Goal: Transaction & Acquisition: Book appointment/travel/reservation

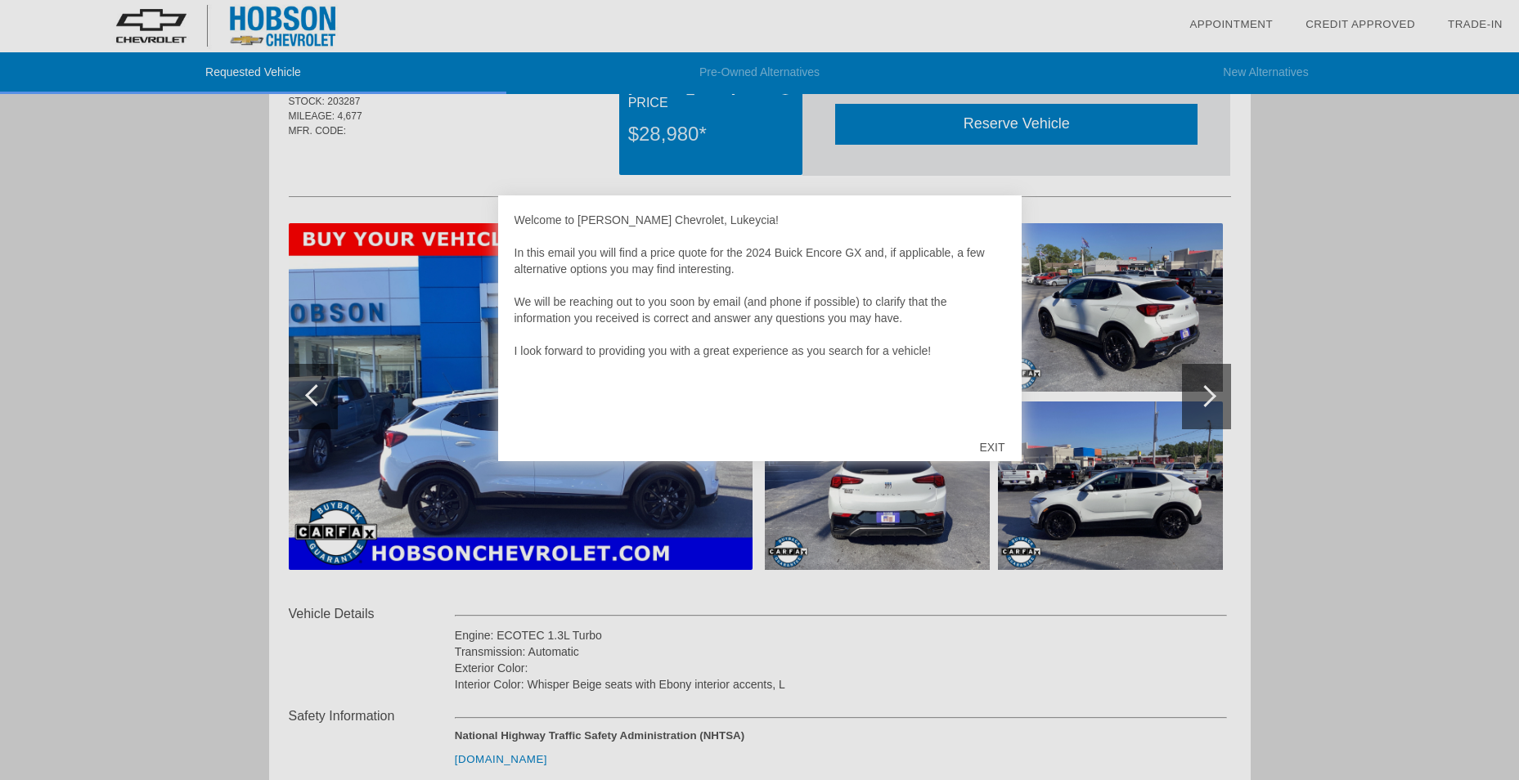
scroll to position [164, 0]
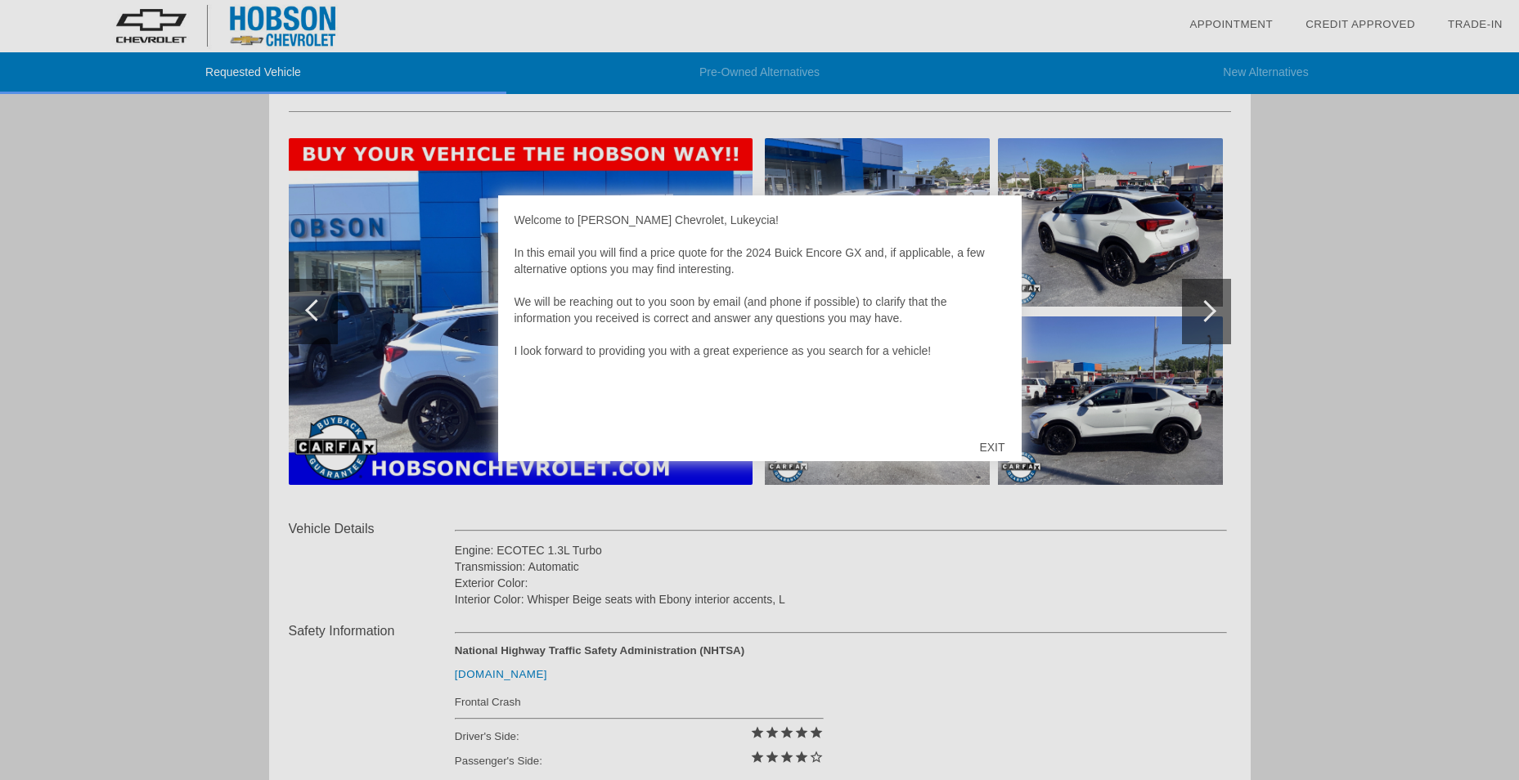
click at [992, 443] on div "EXIT" at bounding box center [992, 447] width 58 height 49
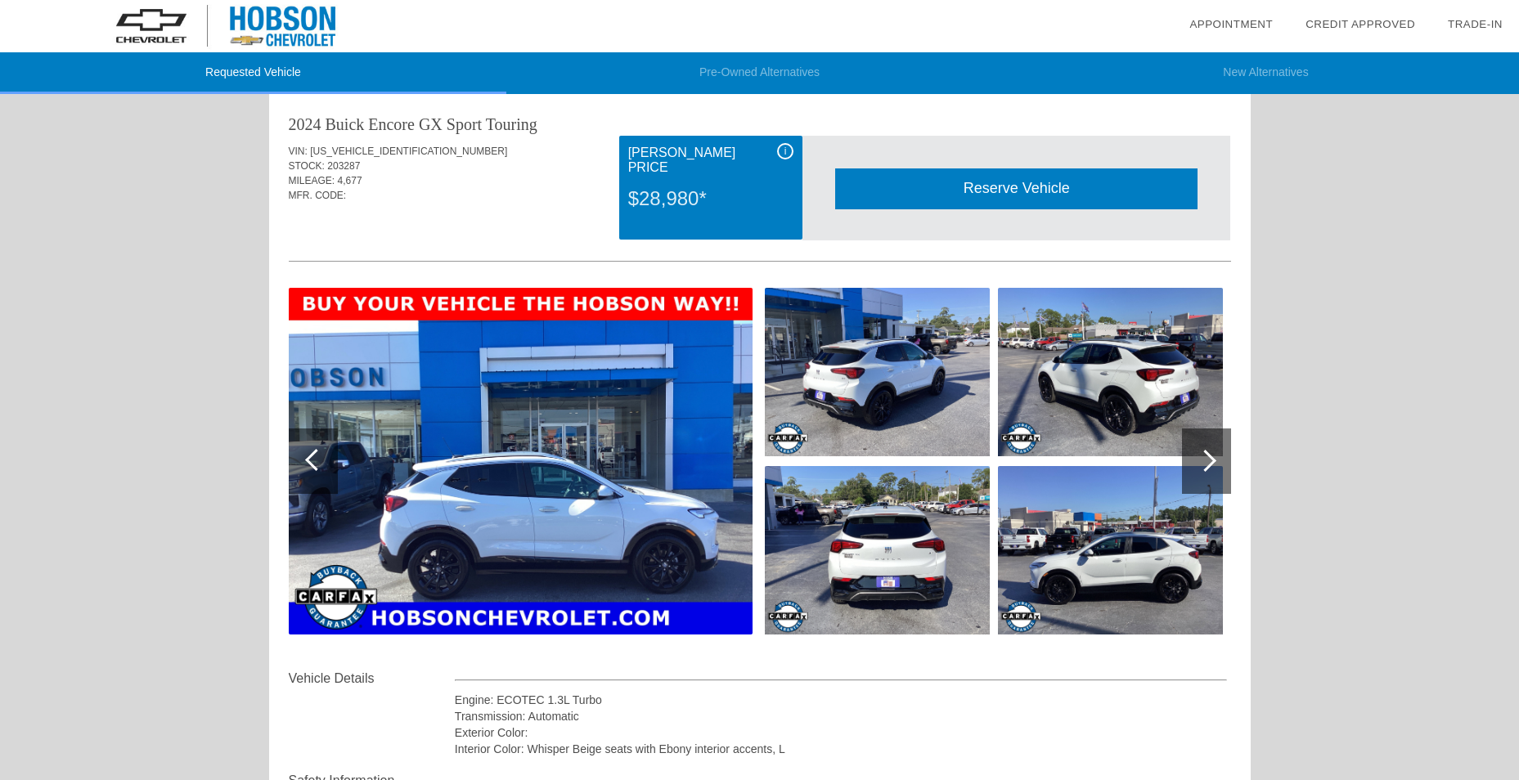
scroll to position [0, 0]
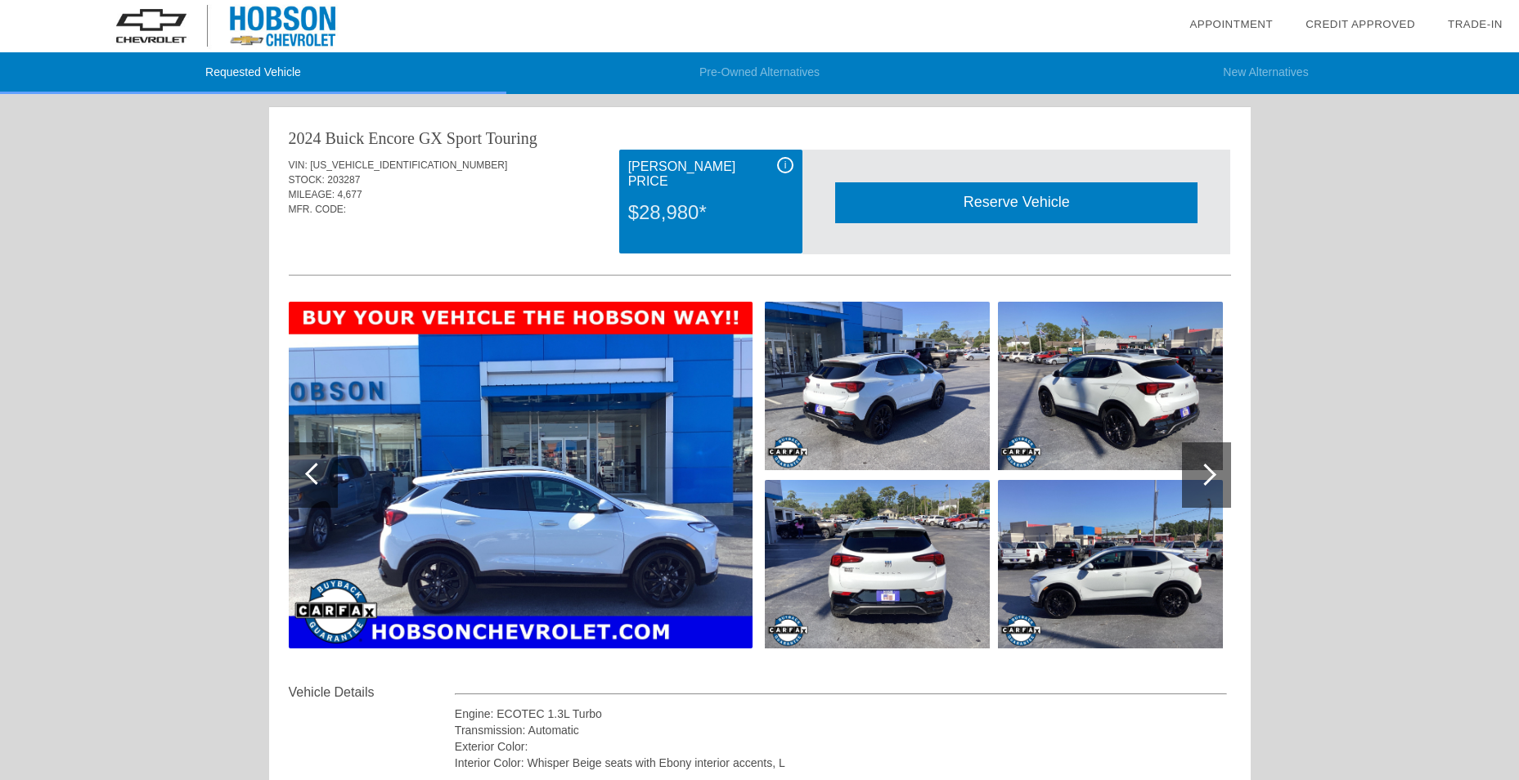
click at [1215, 479] on div at bounding box center [1206, 475] width 49 height 65
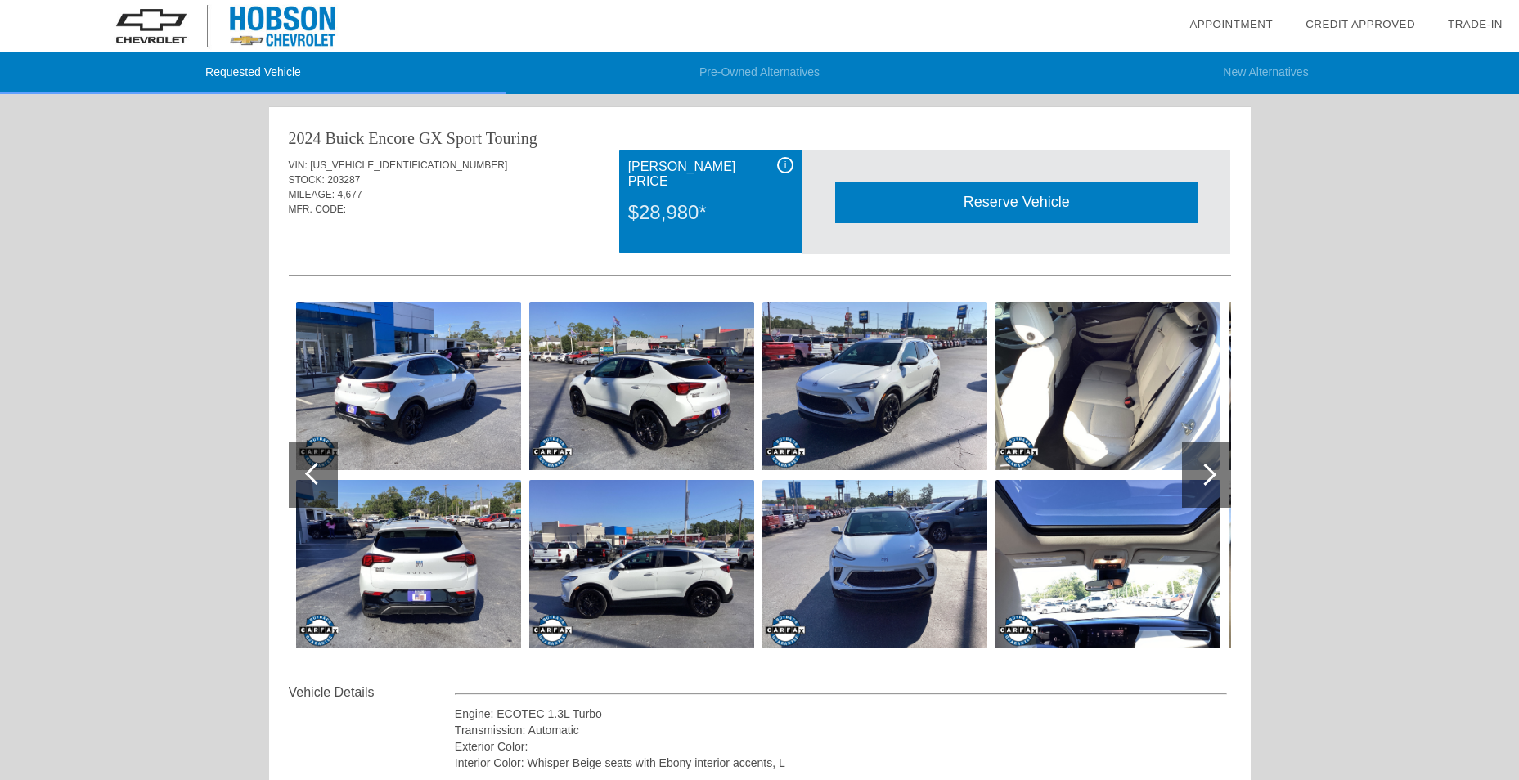
click at [1210, 469] on div at bounding box center [1205, 475] width 22 height 22
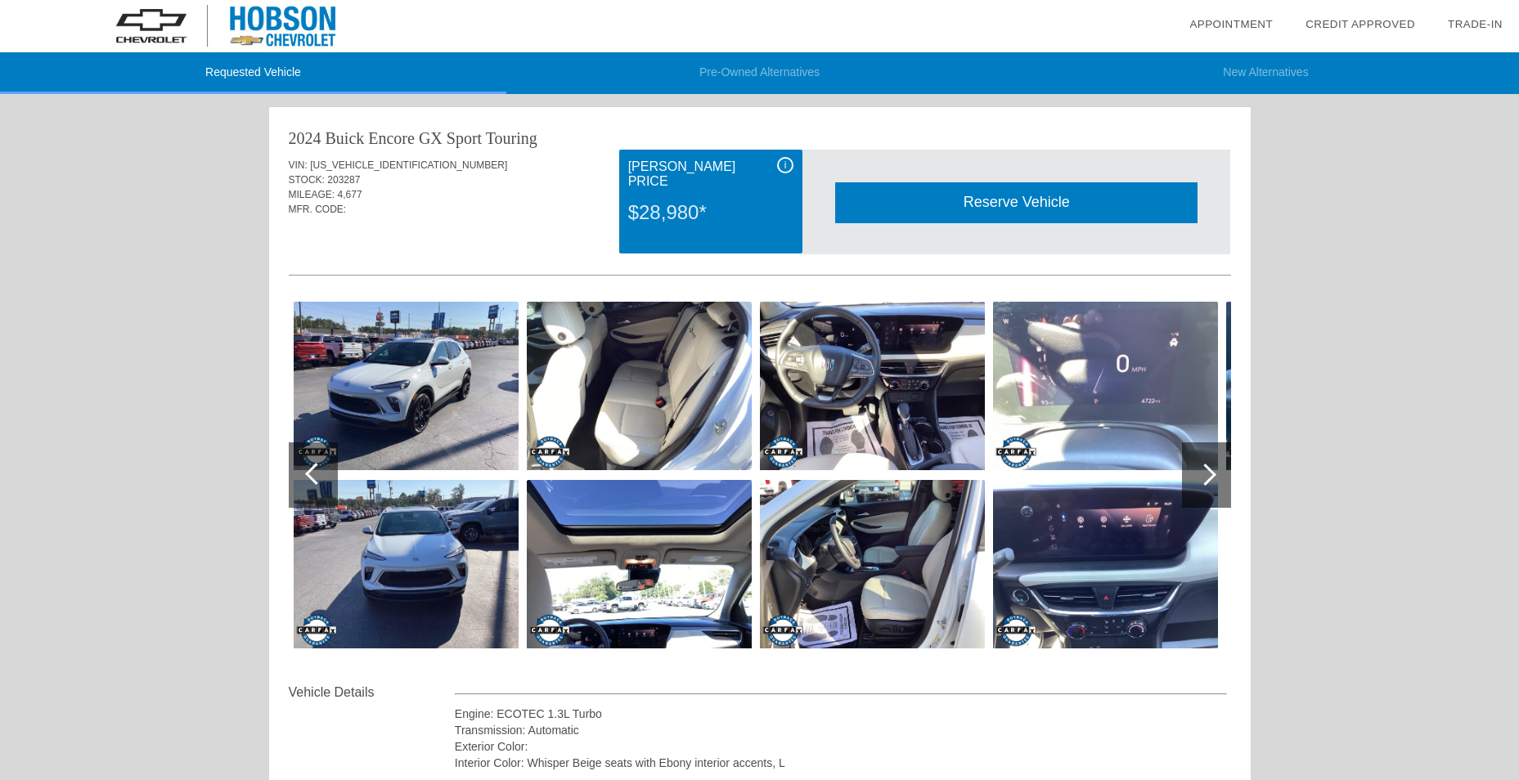
click at [1209, 466] on div at bounding box center [1206, 475] width 49 height 65
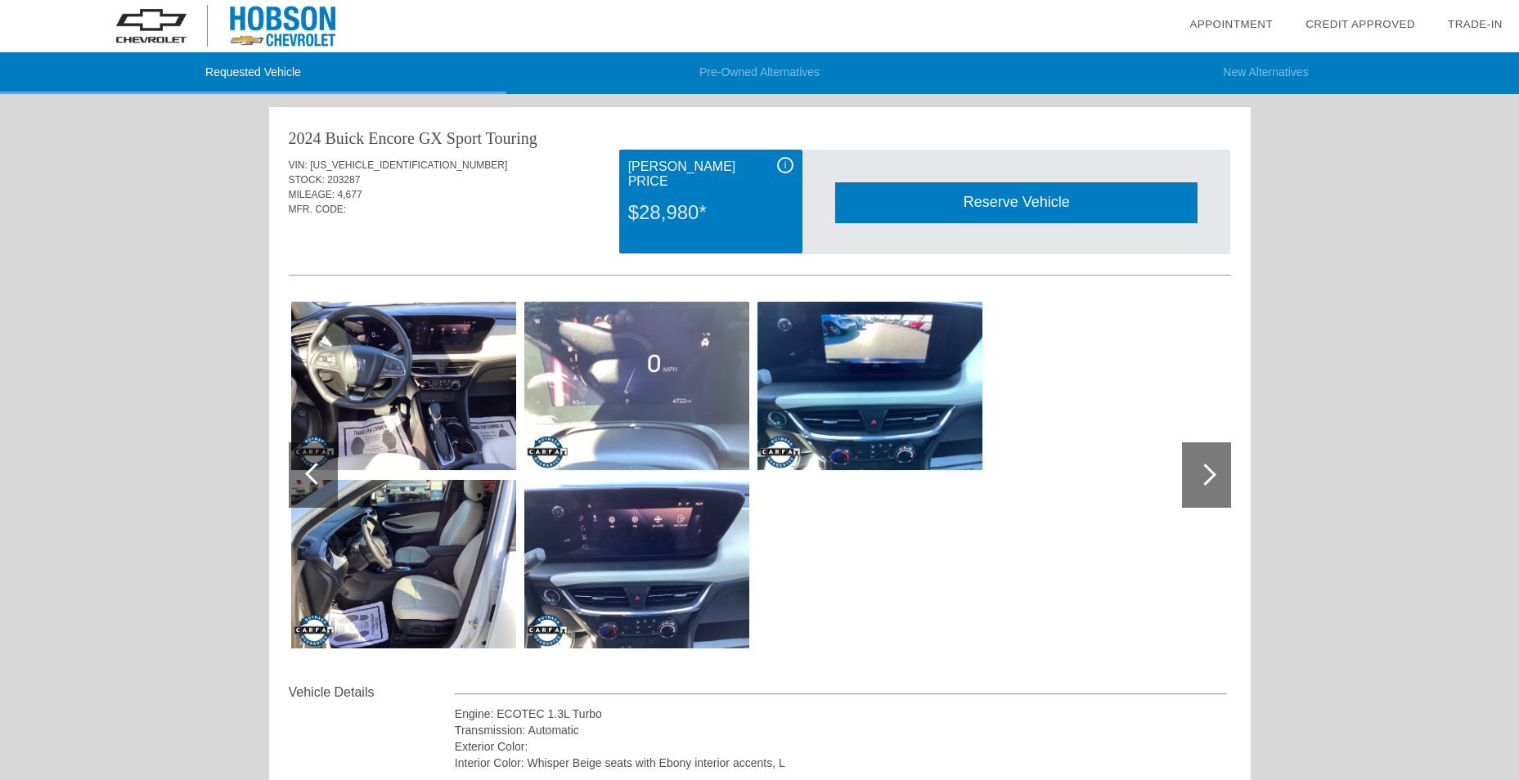
click at [1207, 464] on div at bounding box center [1206, 475] width 49 height 65
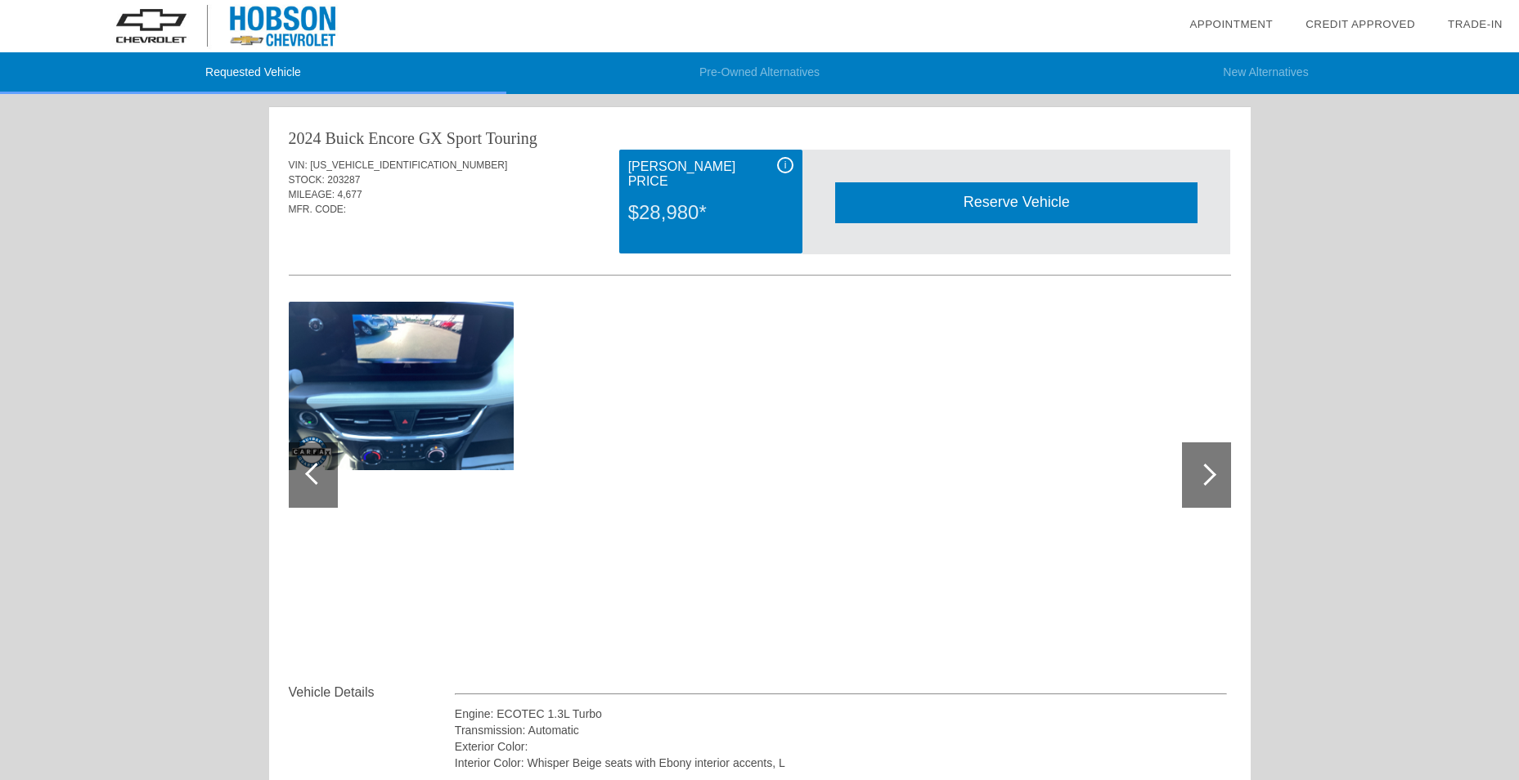
click at [297, 472] on div at bounding box center [313, 475] width 49 height 65
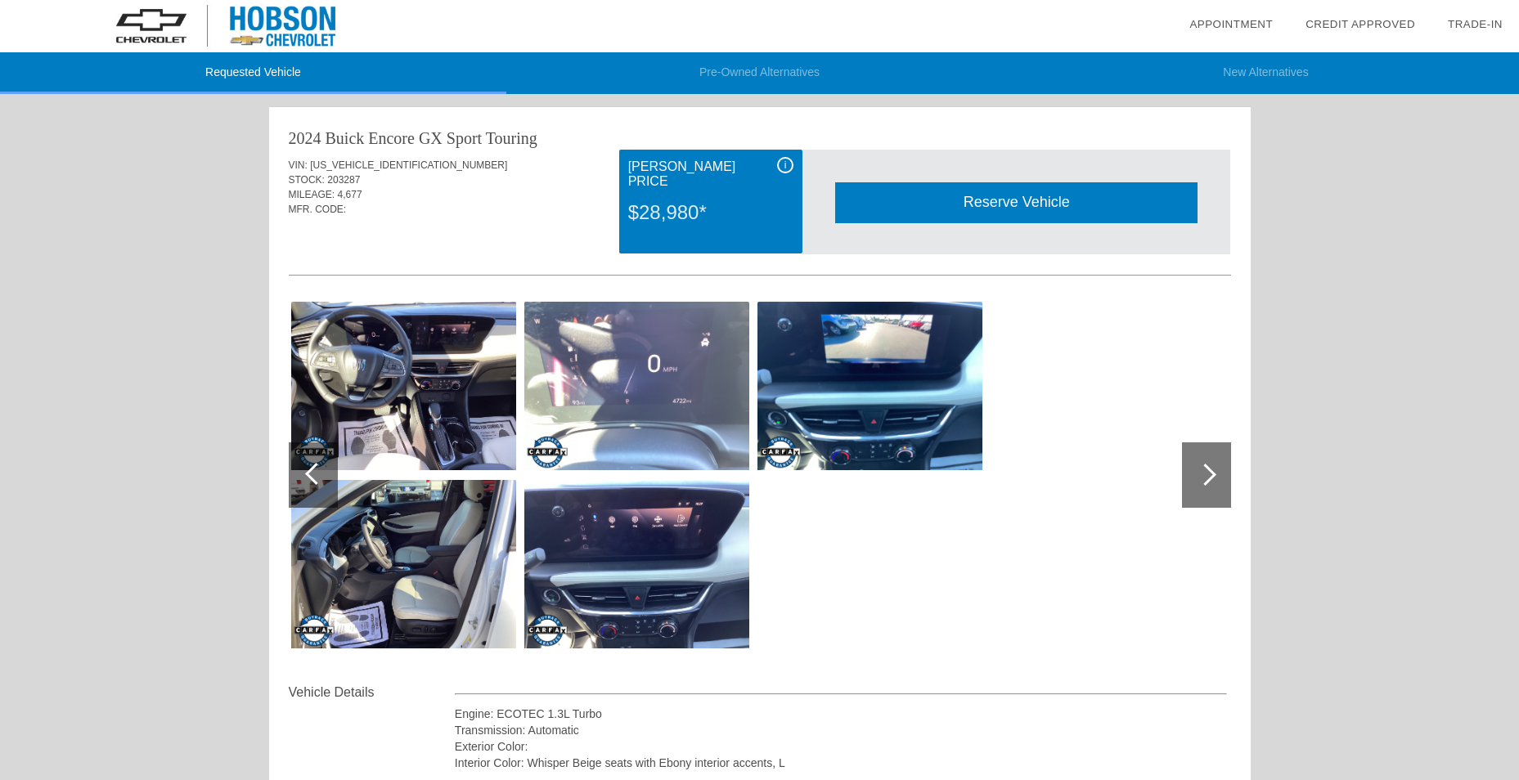
click at [307, 468] on div at bounding box center [313, 475] width 49 height 65
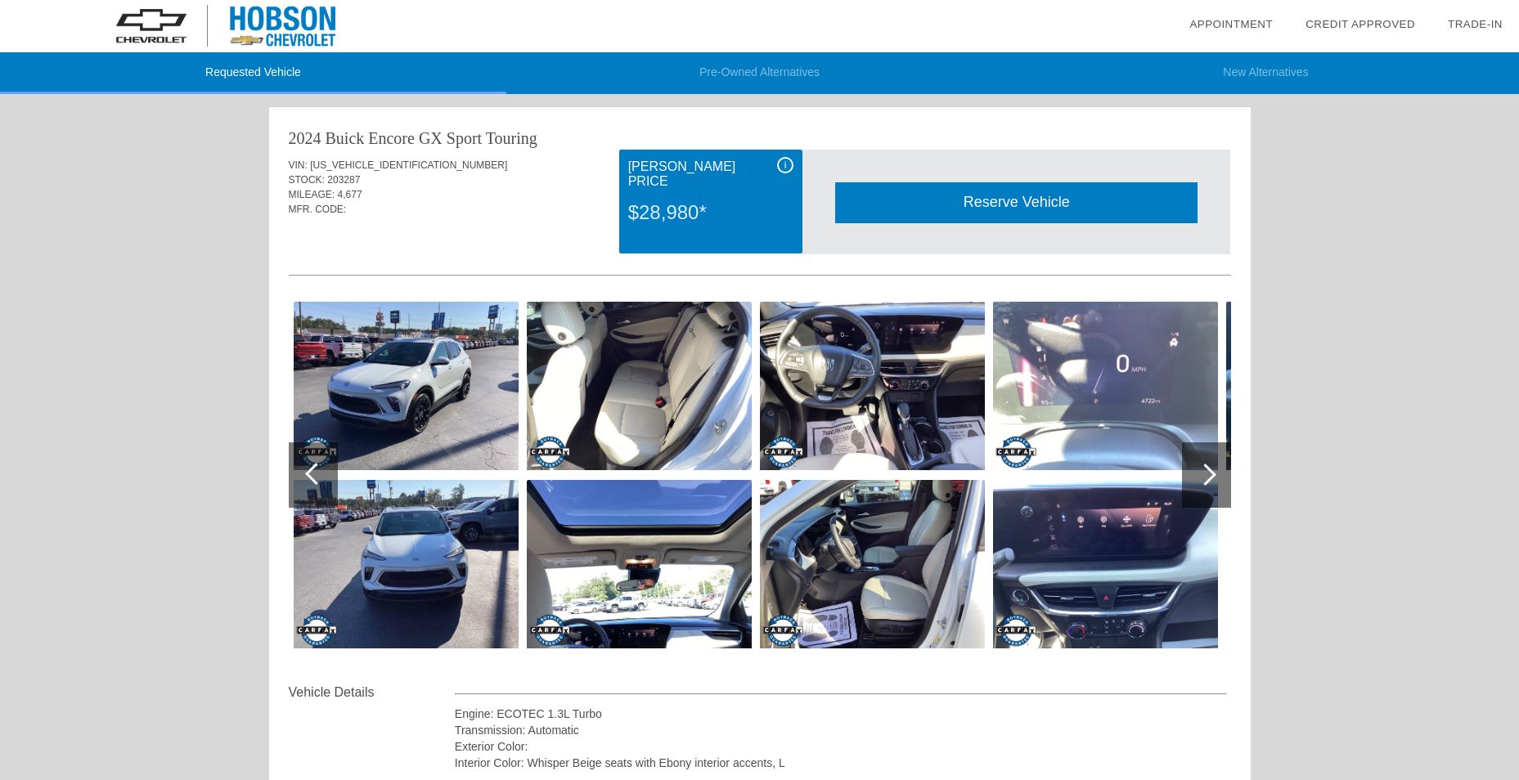
click at [1025, 196] on div "Reserve Vehicle" at bounding box center [1016, 202] width 362 height 40
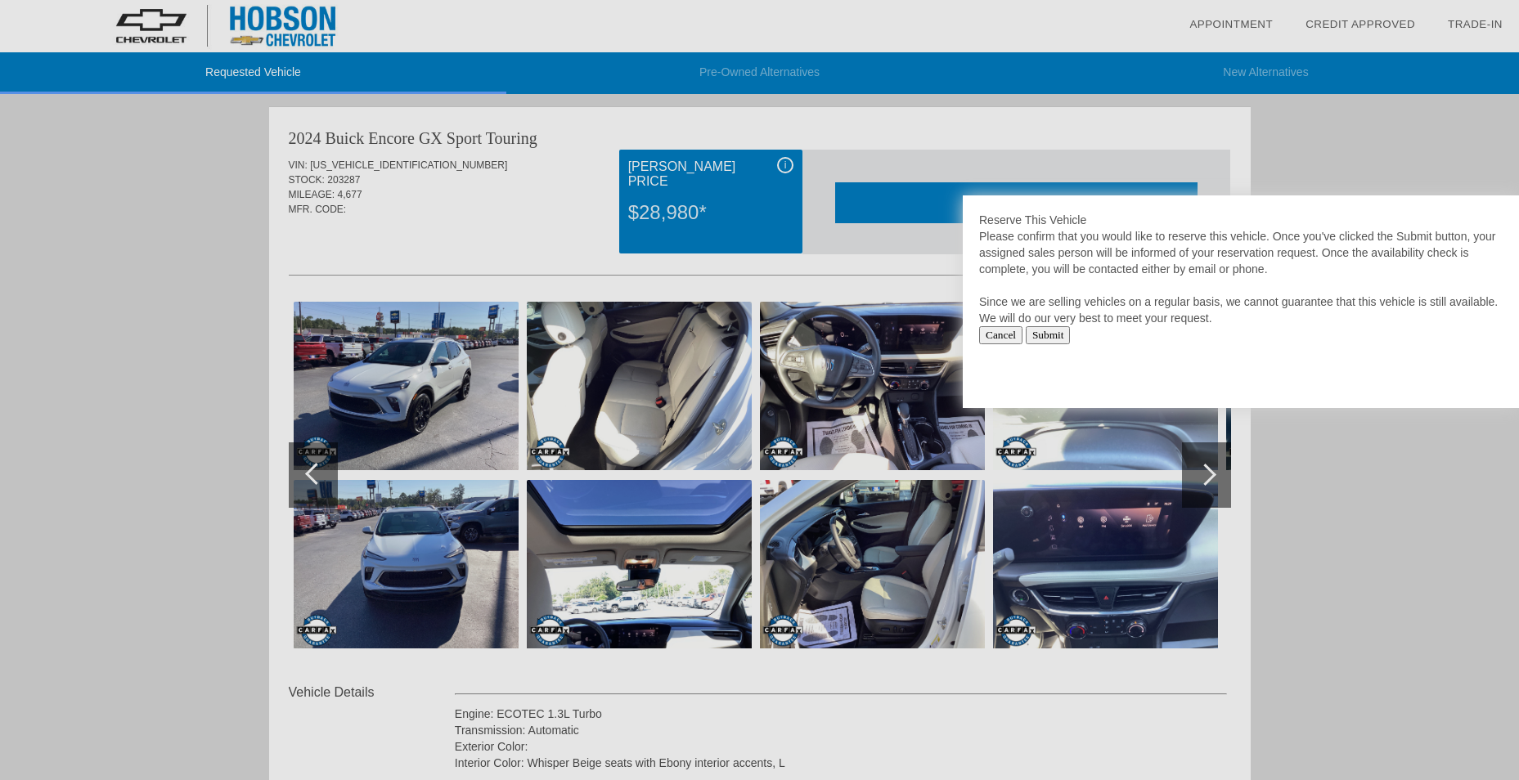
click at [1316, 452] on div at bounding box center [759, 390] width 1519 height 780
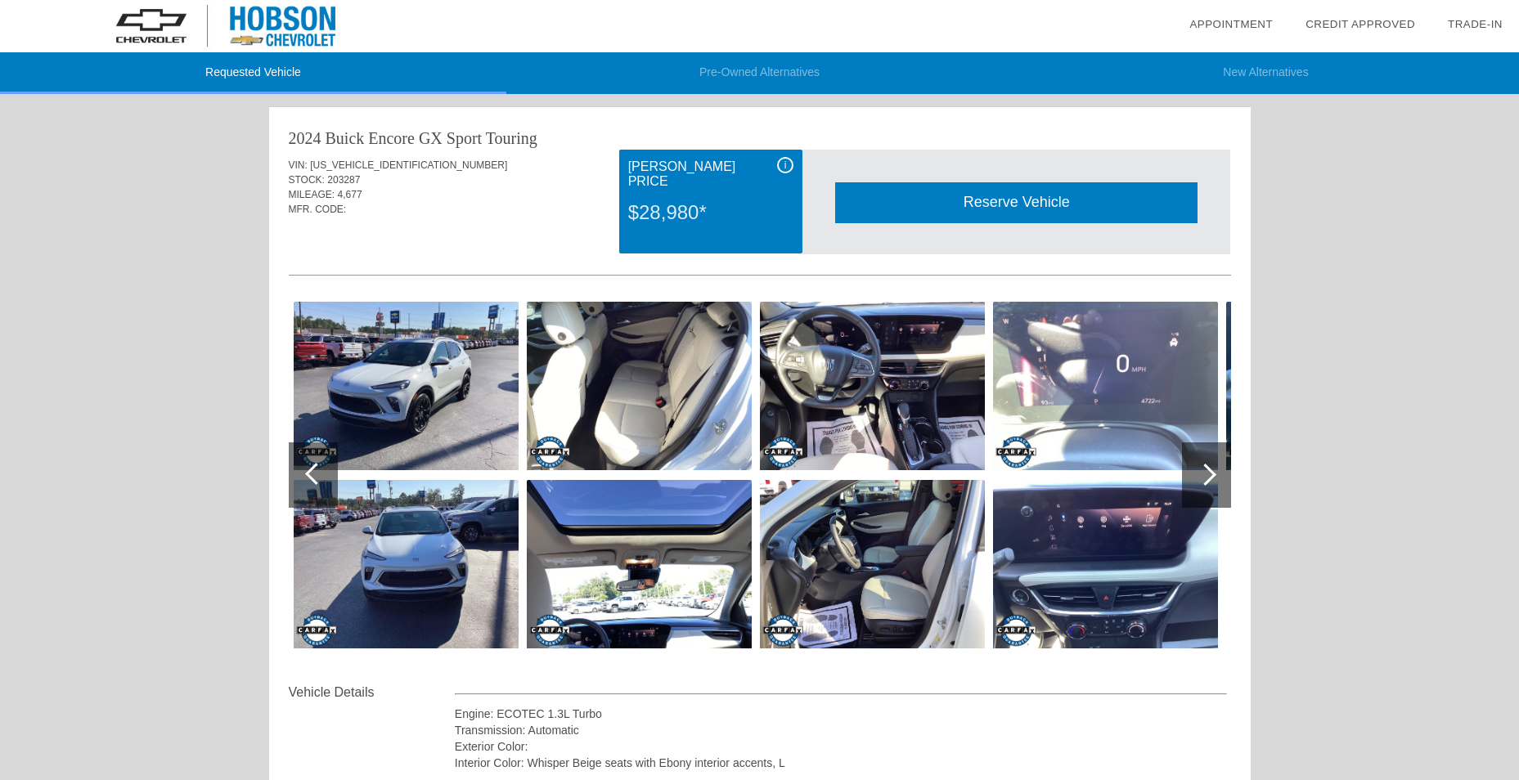
click at [1008, 198] on div "Reserve Vehicle" at bounding box center [1016, 202] width 362 height 40
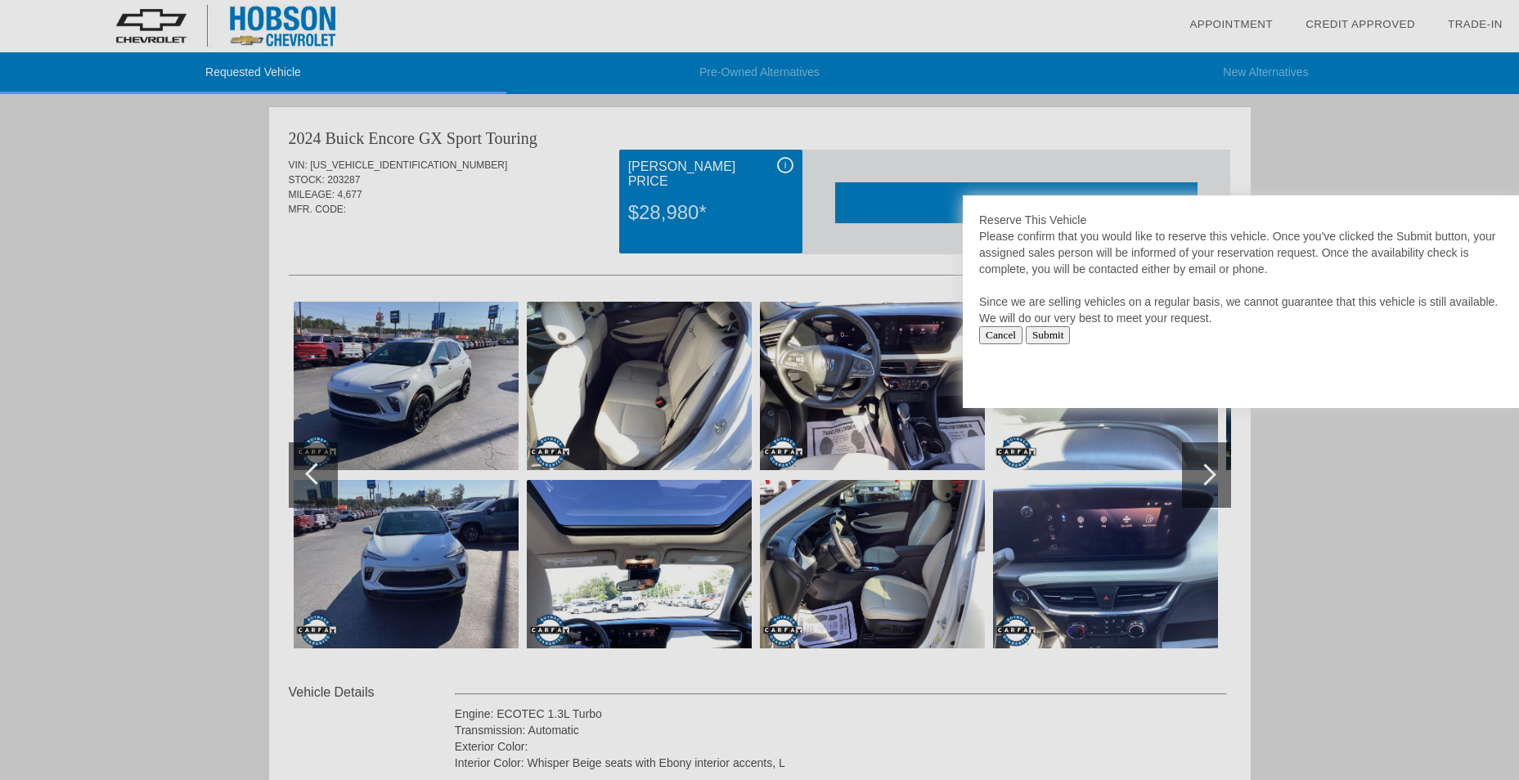
click at [1057, 340] on input "Submit" at bounding box center [1048, 335] width 45 height 18
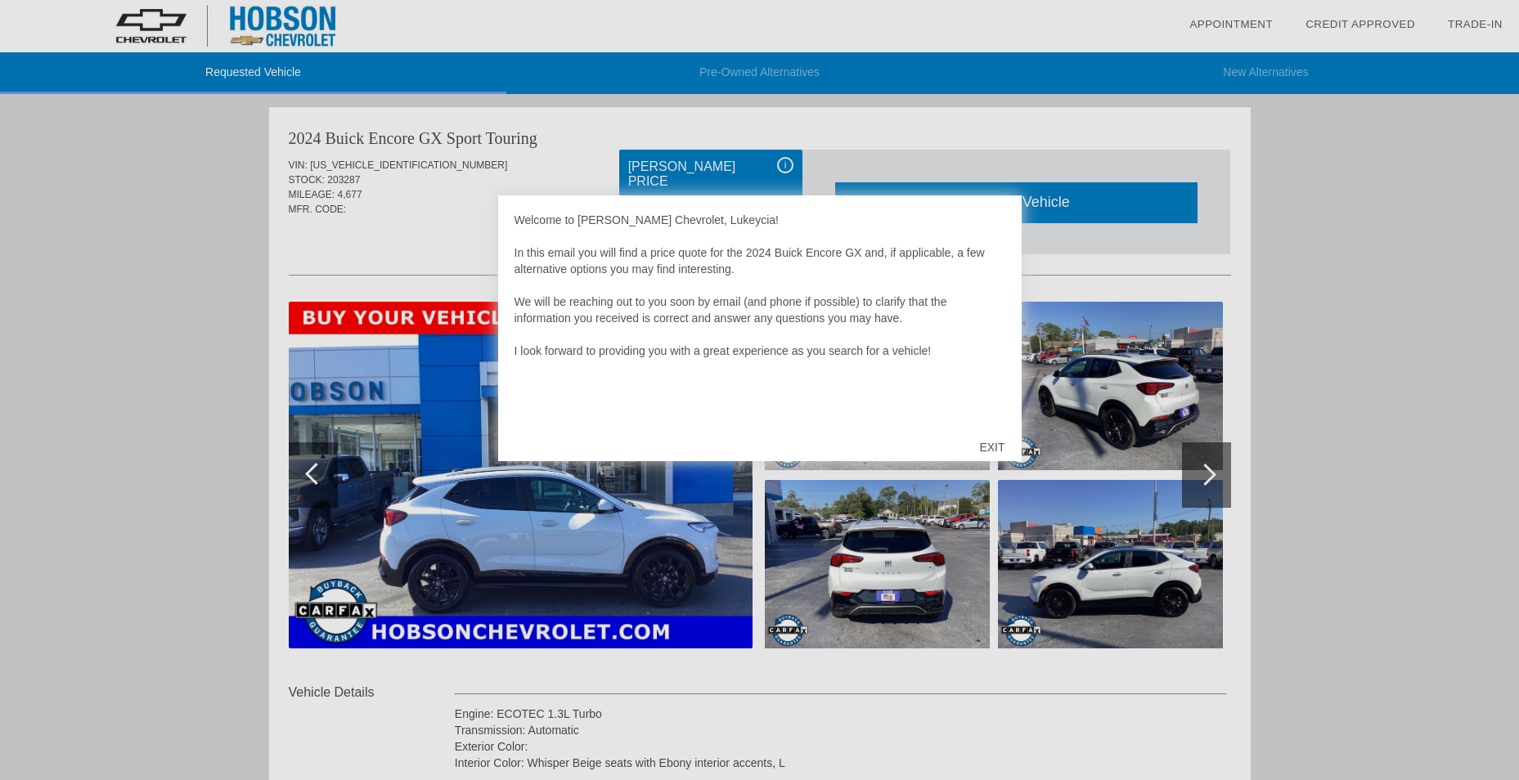
click at [998, 446] on div "EXIT" at bounding box center [992, 447] width 58 height 49
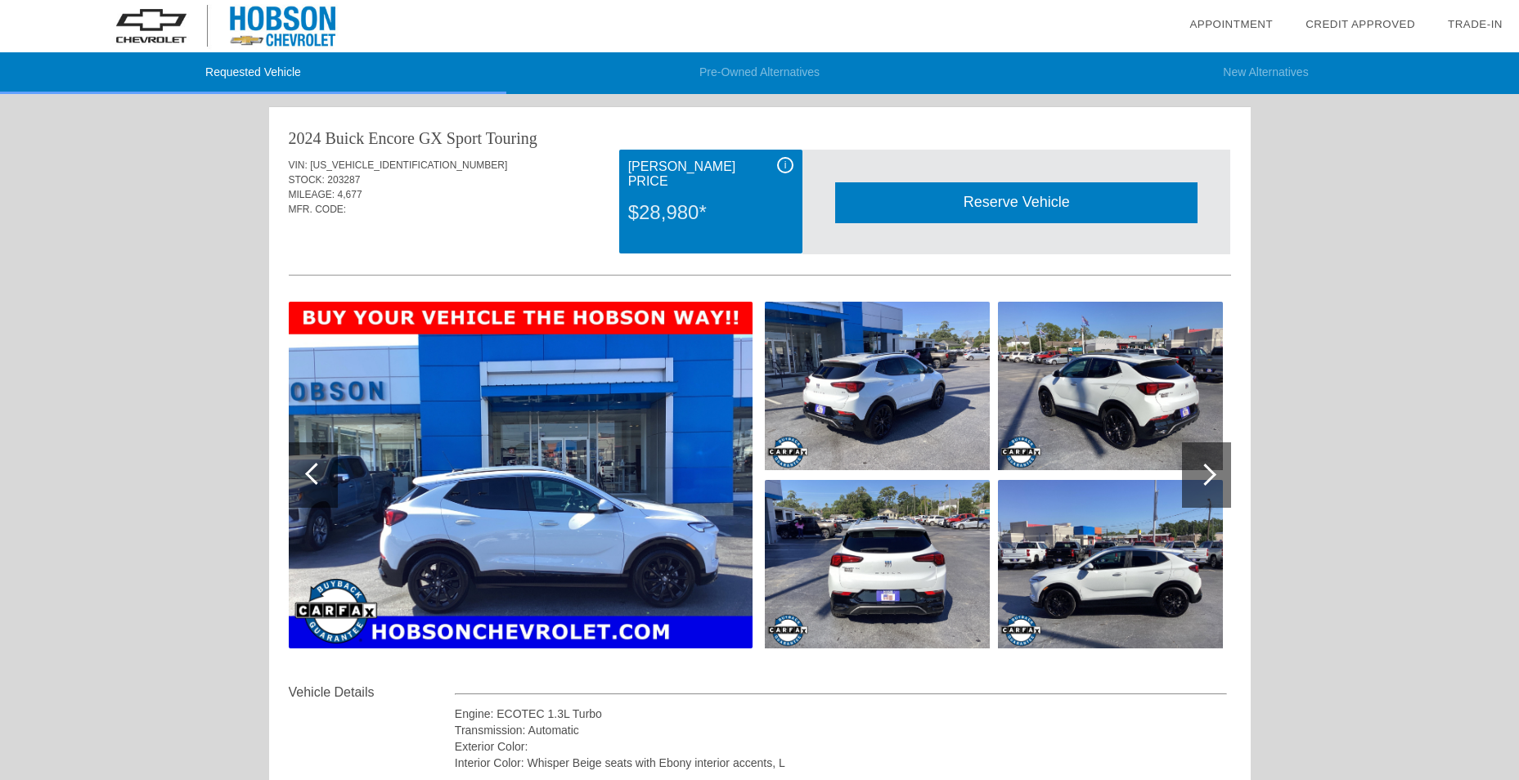
click at [1217, 470] on div at bounding box center [1206, 475] width 49 height 65
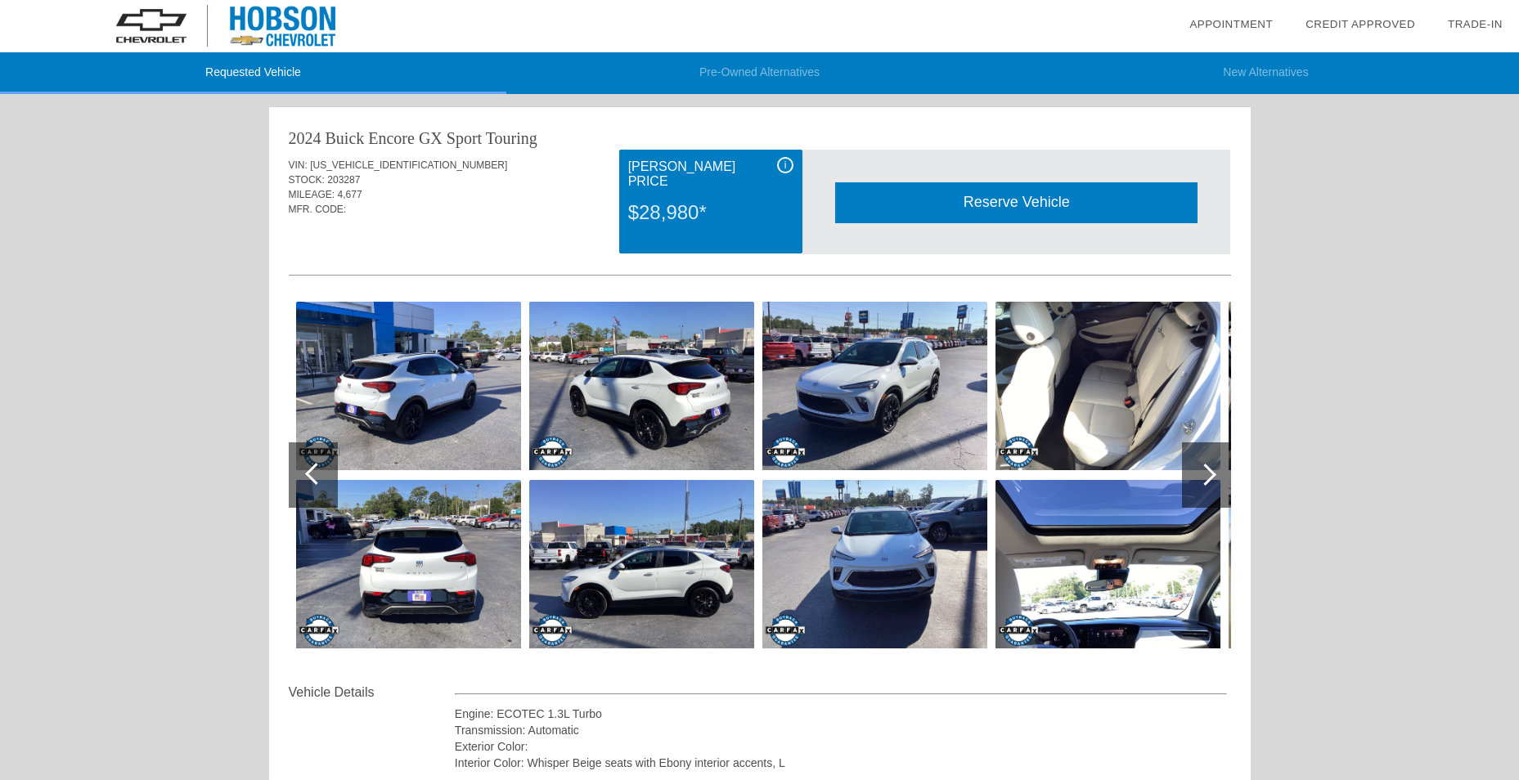
click at [632, 551] on img at bounding box center [641, 564] width 225 height 169
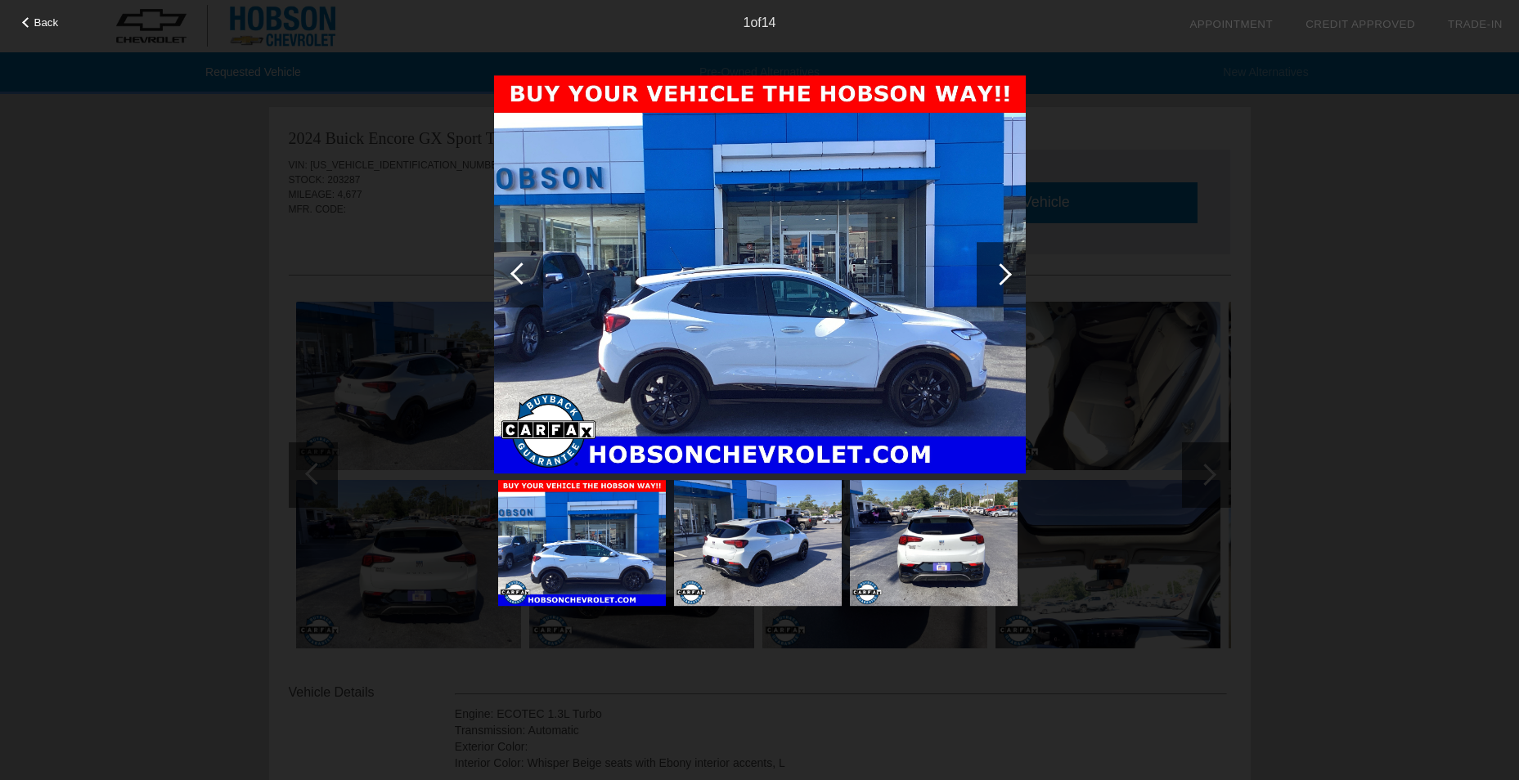
click at [1001, 270] on div at bounding box center [1001, 274] width 22 height 22
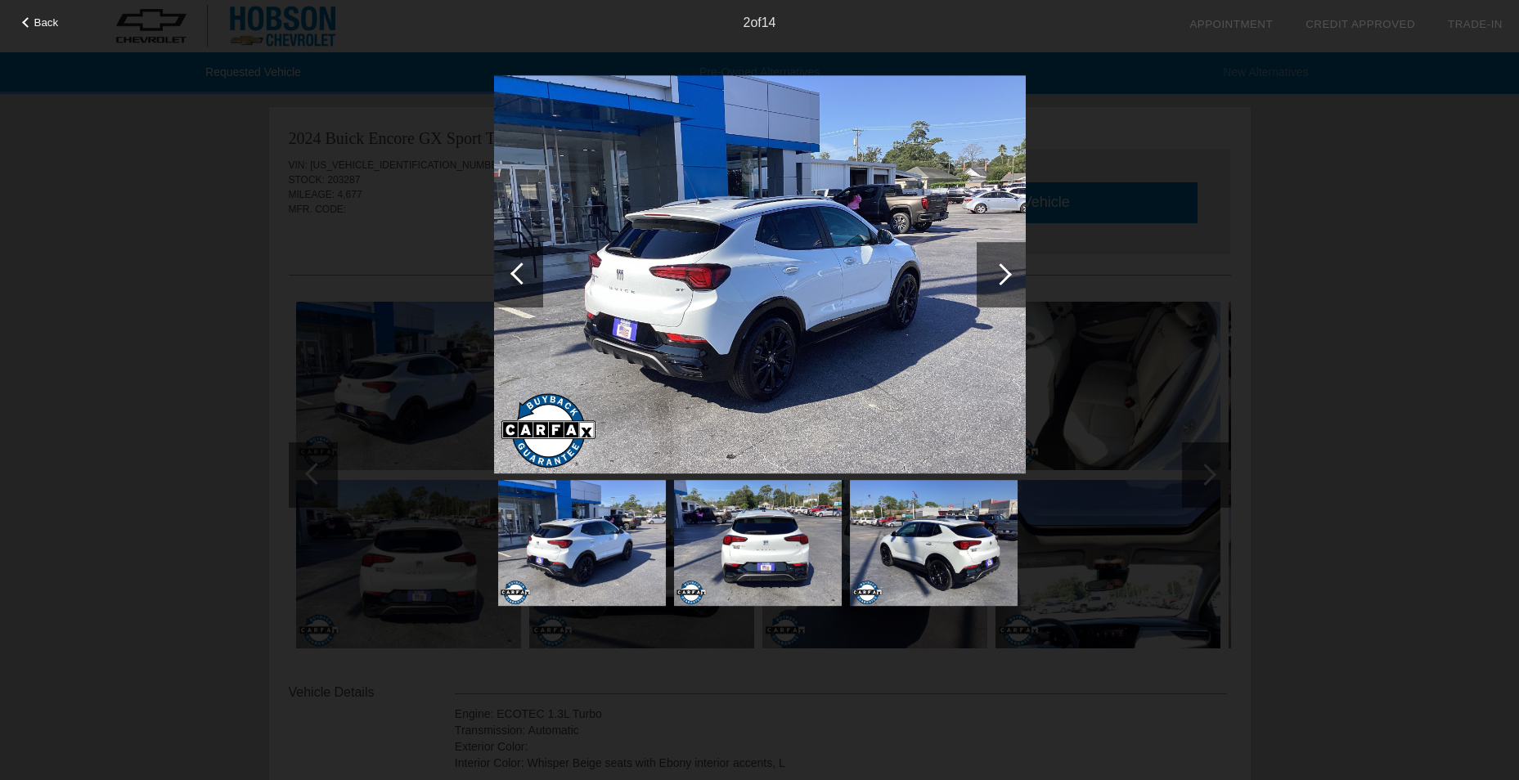
click at [1001, 270] on div at bounding box center [1001, 274] width 22 height 22
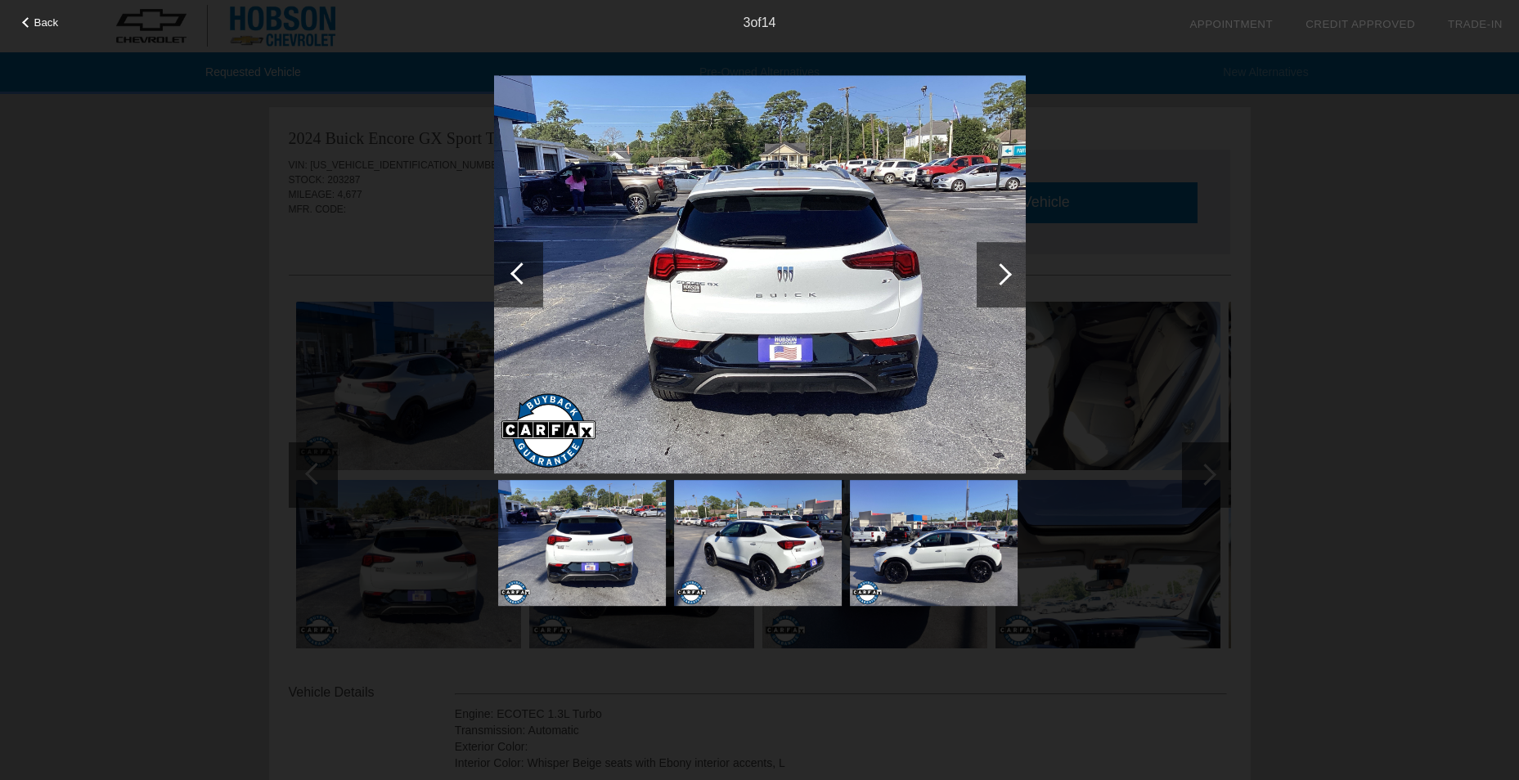
click at [1002, 270] on div at bounding box center [1001, 274] width 22 height 22
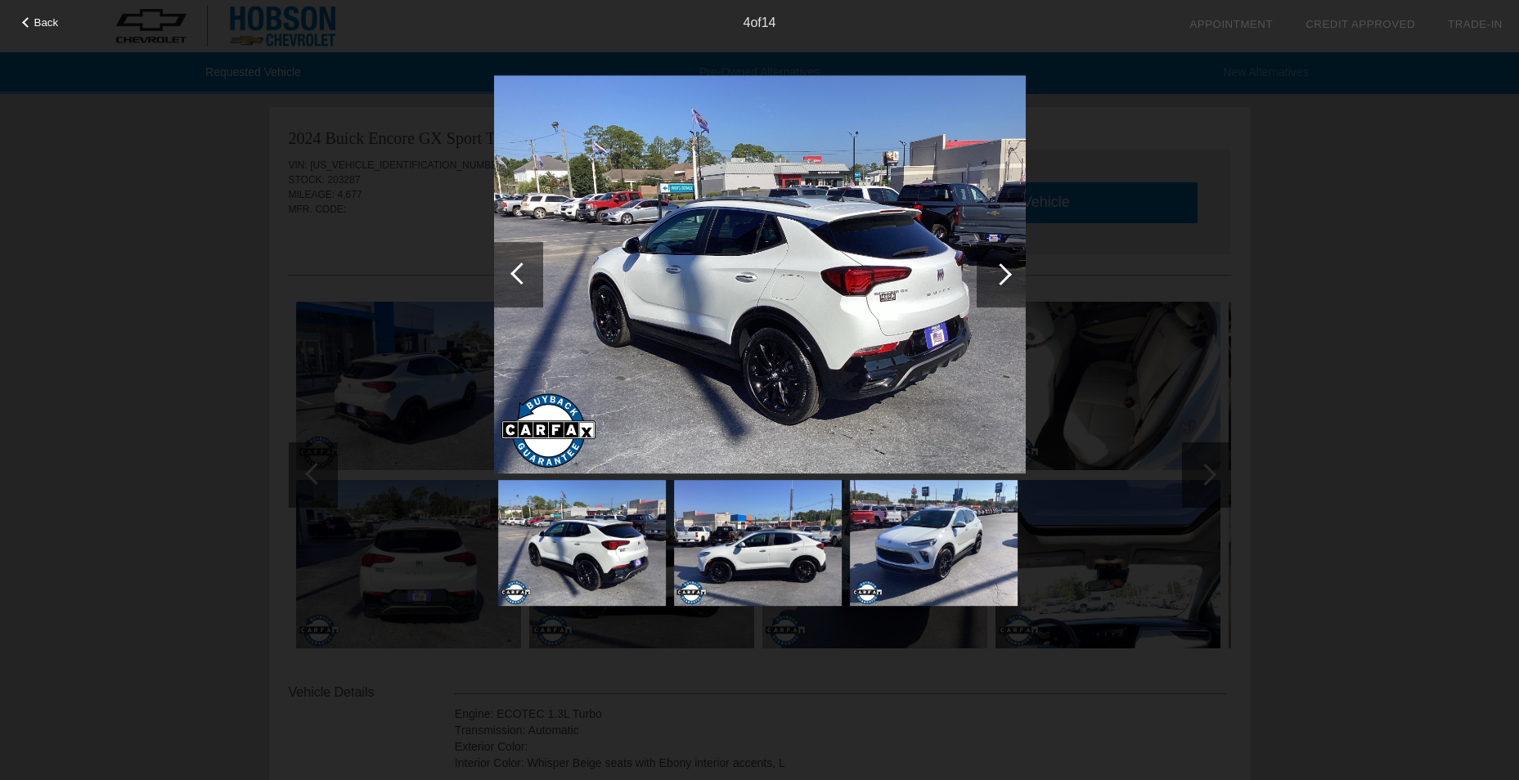
click at [1004, 270] on div at bounding box center [1001, 274] width 22 height 22
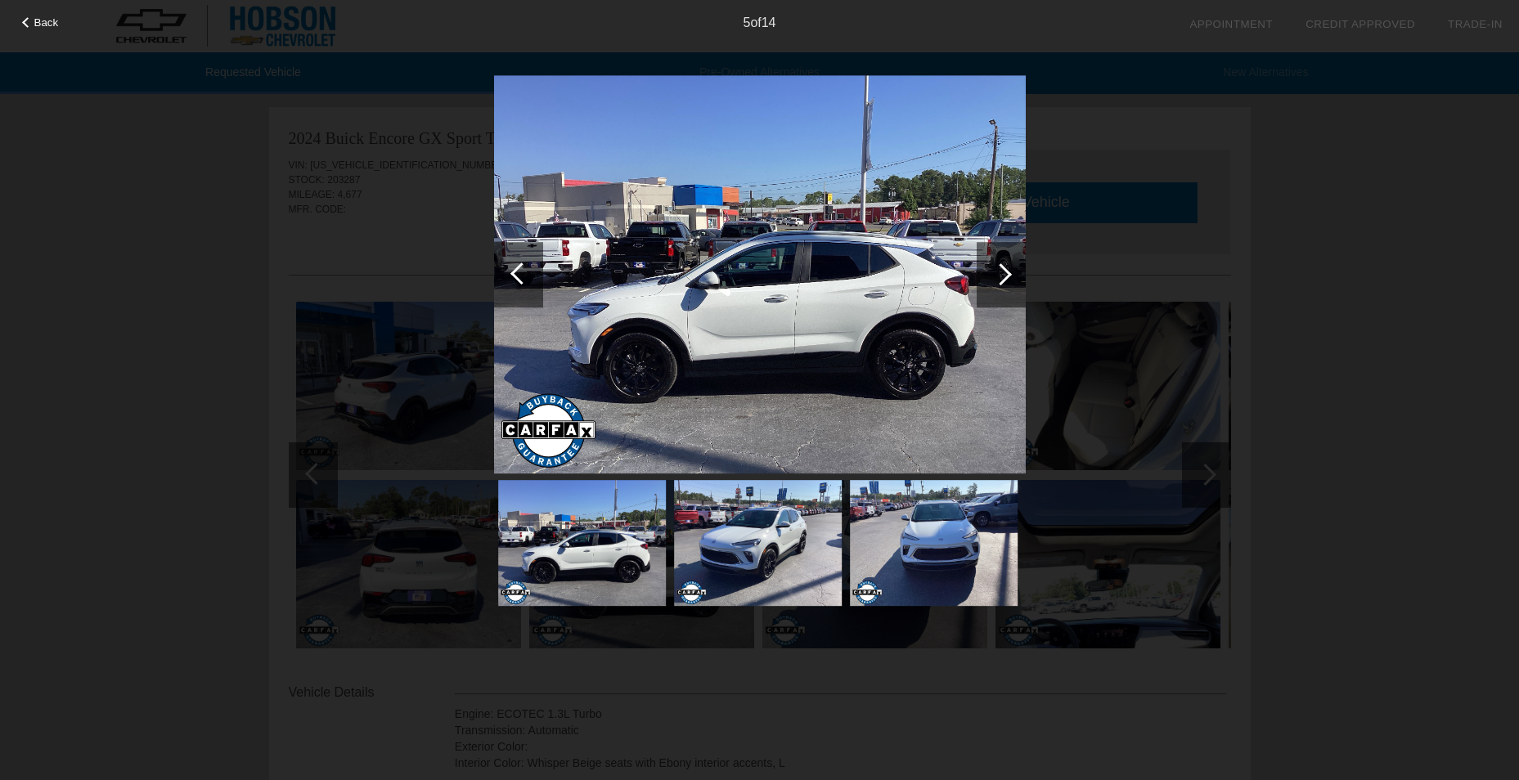
click at [1004, 270] on div at bounding box center [1001, 274] width 22 height 22
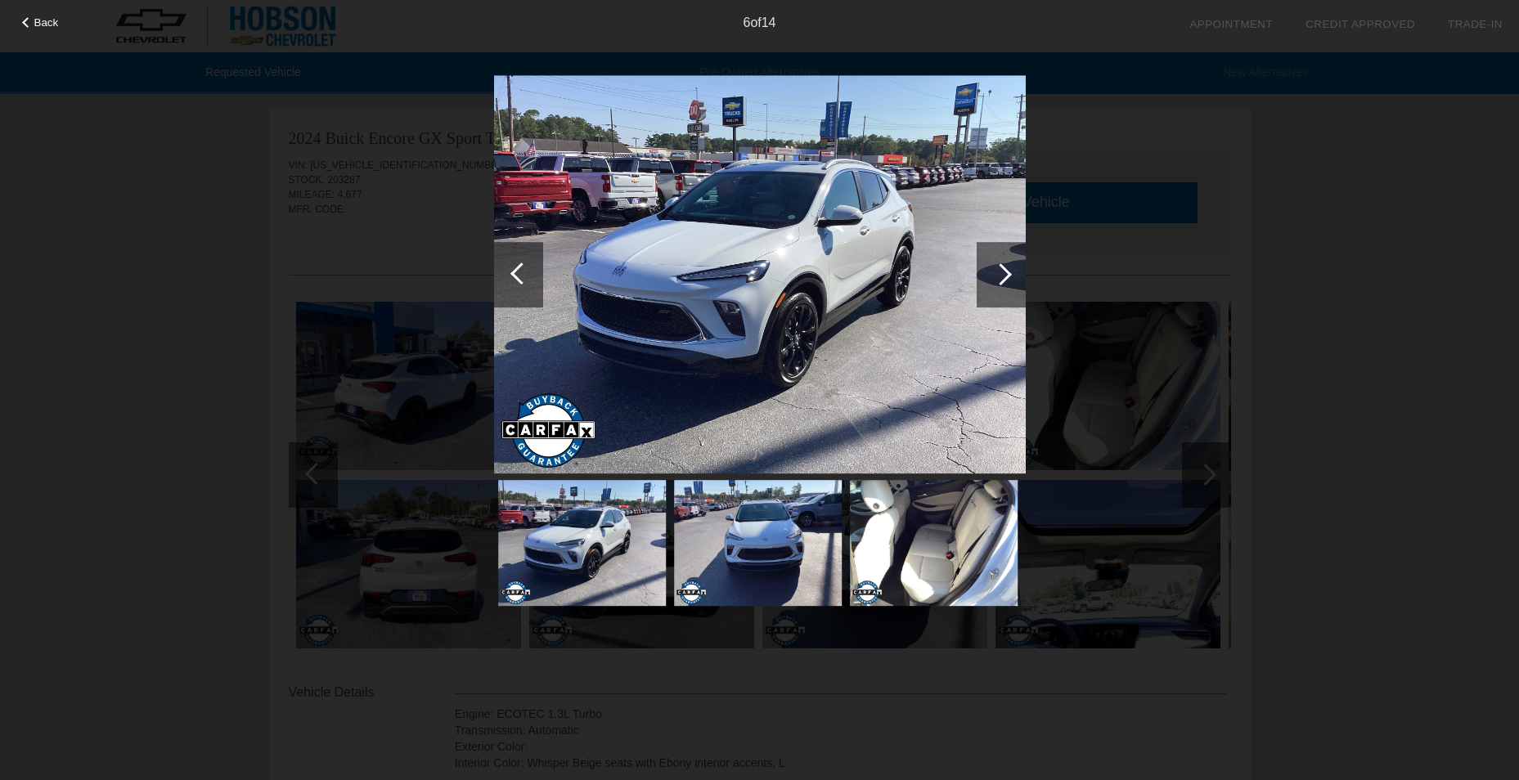
click at [1004, 270] on div at bounding box center [1001, 274] width 22 height 22
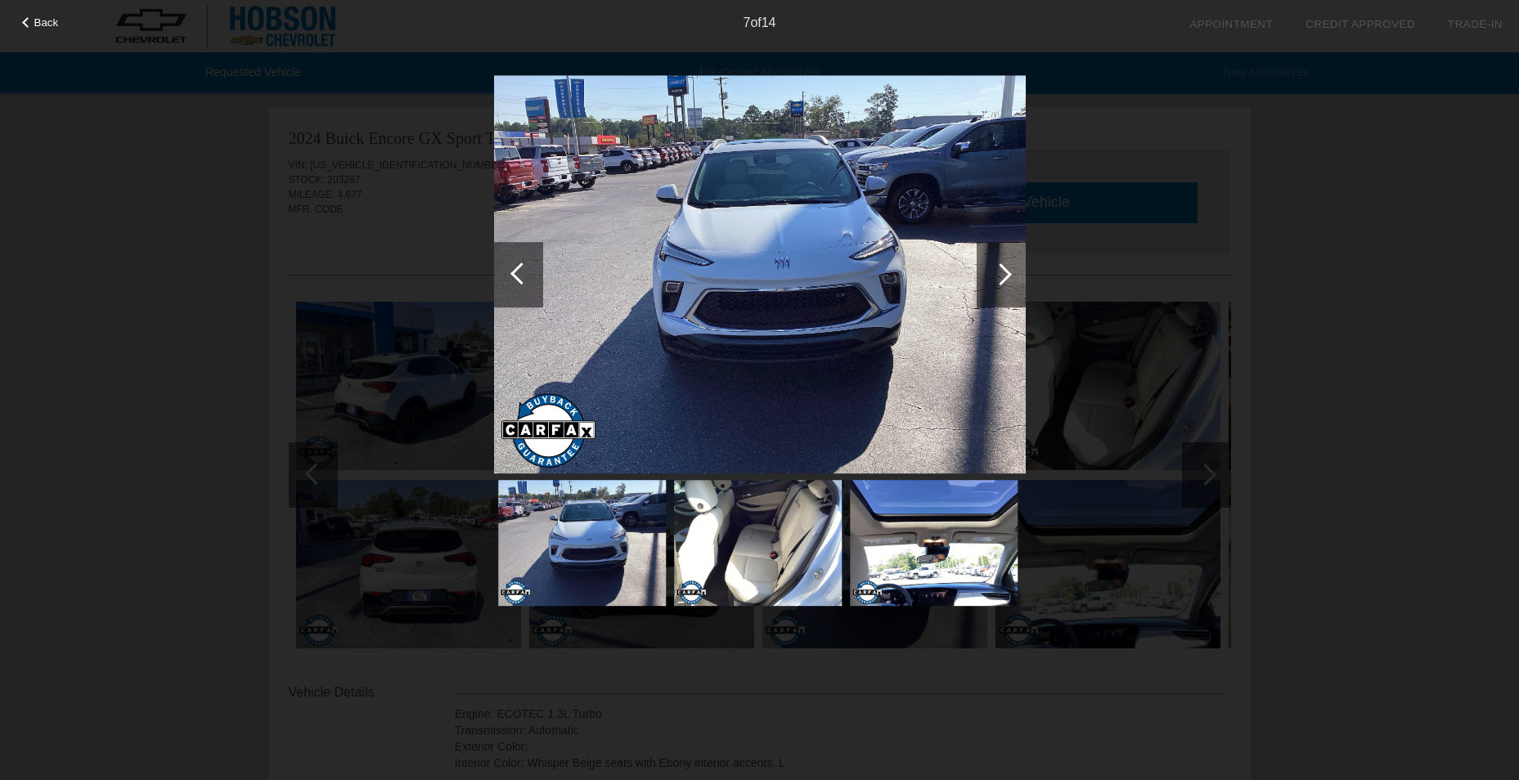
click at [1004, 270] on div at bounding box center [1001, 274] width 22 height 22
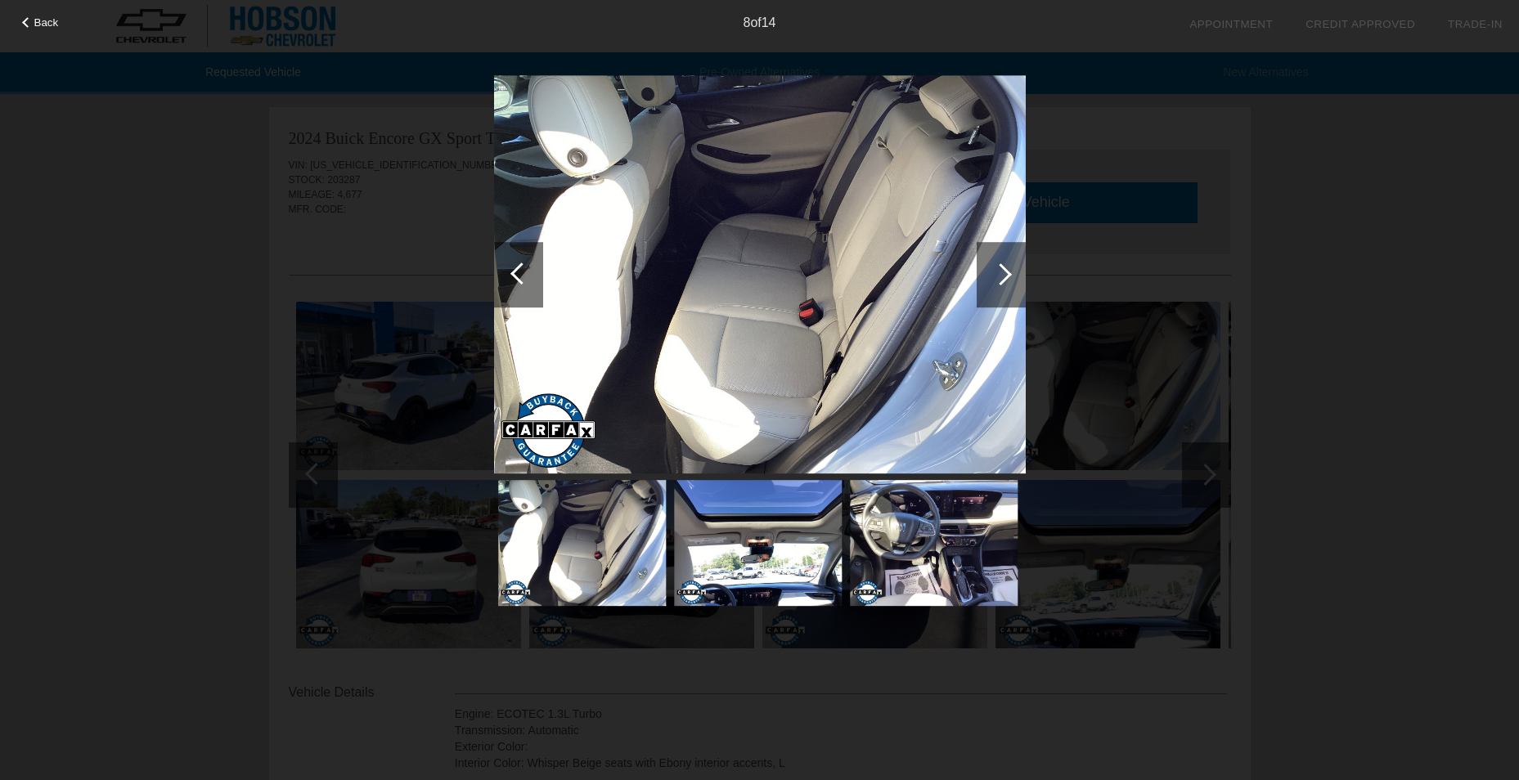
click at [1004, 270] on div at bounding box center [1001, 274] width 22 height 22
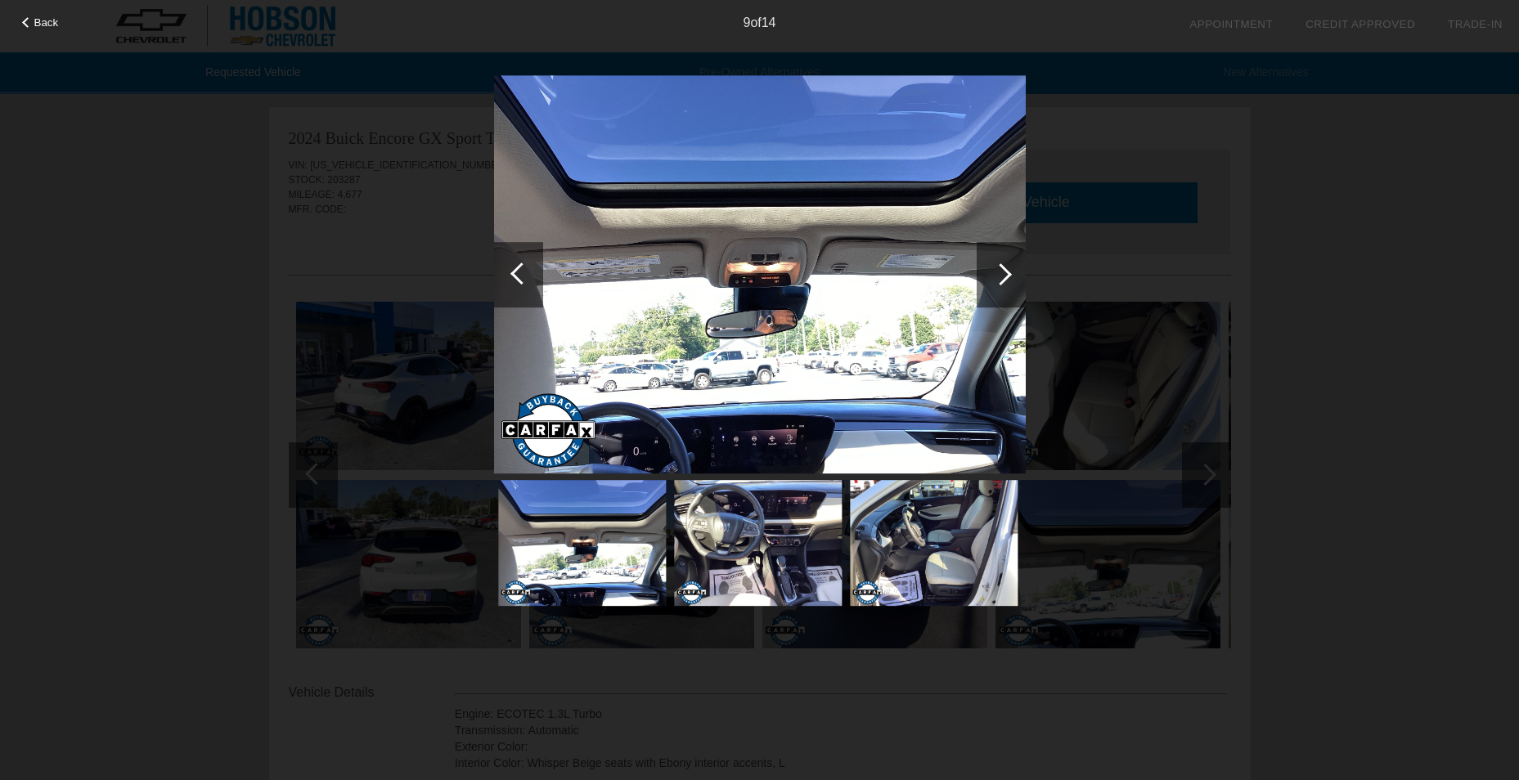
click at [1004, 270] on div at bounding box center [1001, 274] width 22 height 22
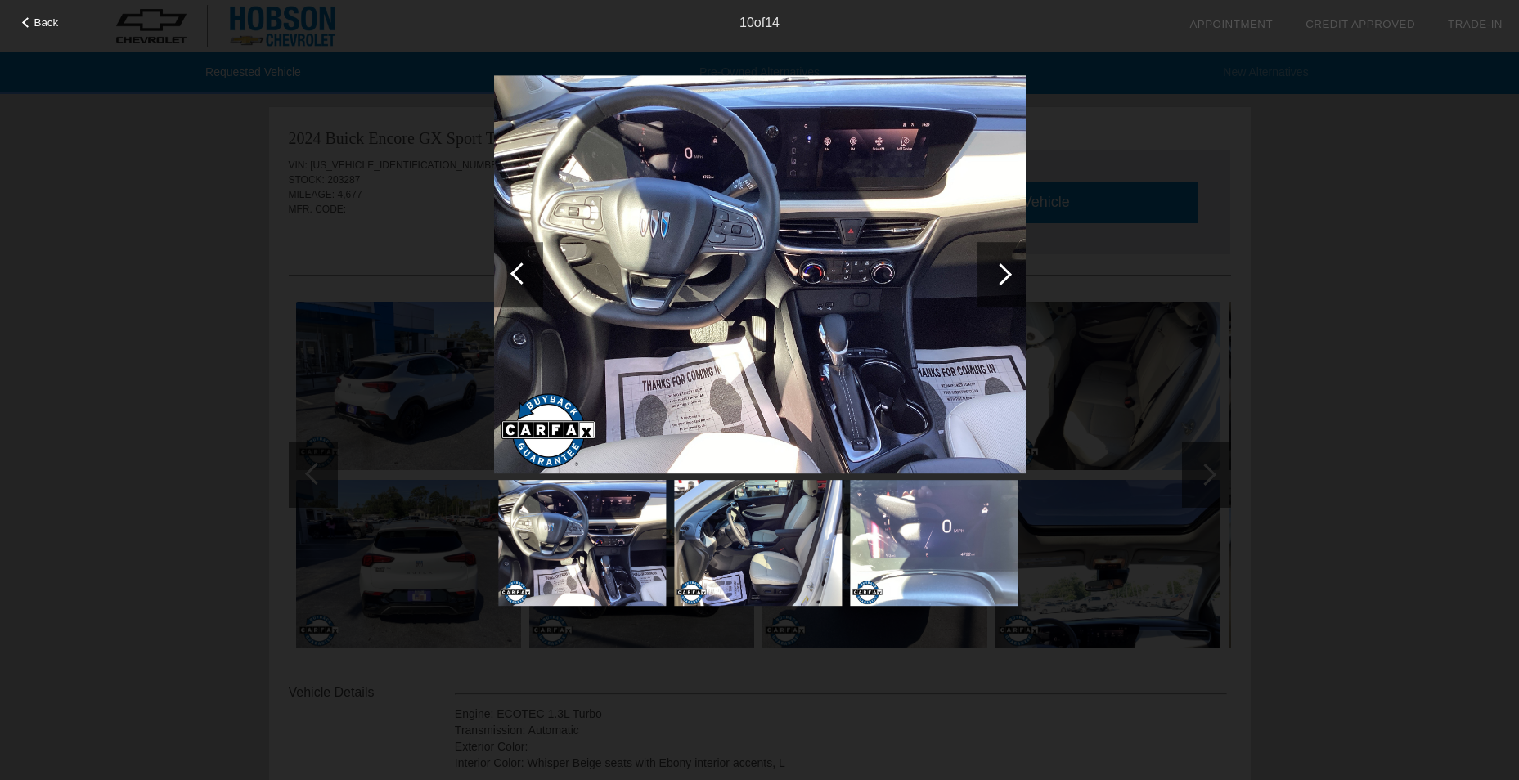
click at [1004, 270] on div at bounding box center [1001, 274] width 22 height 22
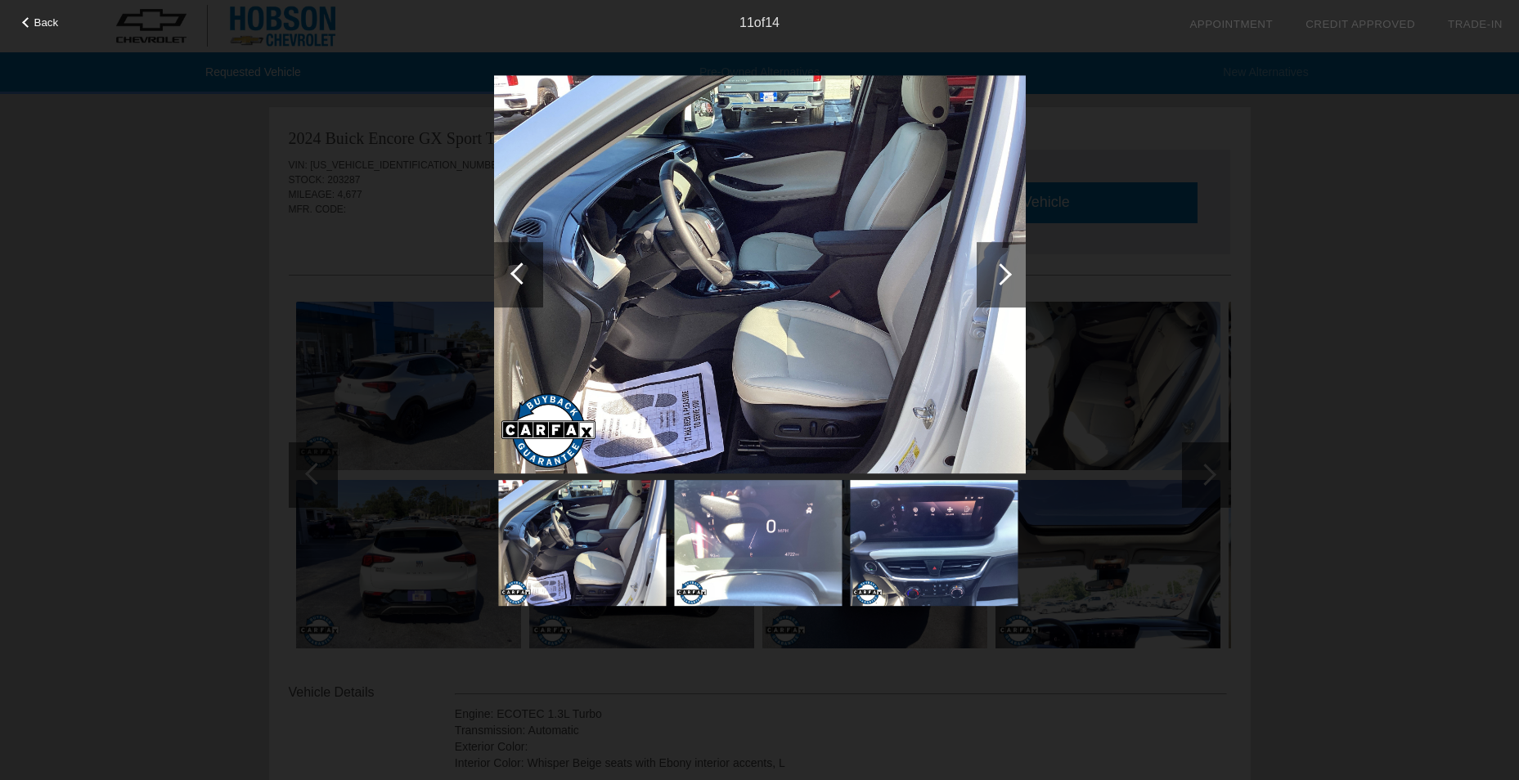
click at [1005, 270] on div at bounding box center [1001, 274] width 22 height 22
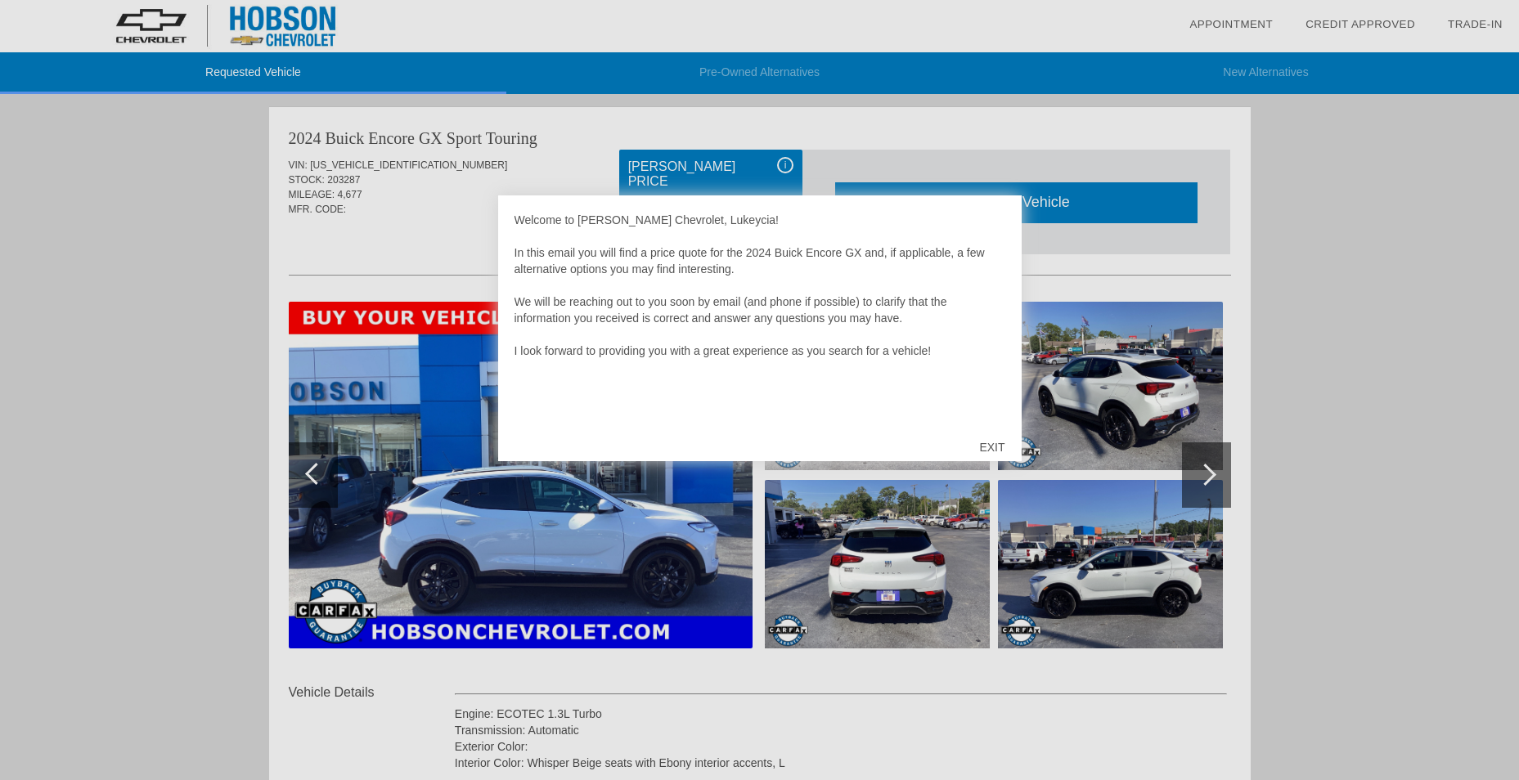
click at [999, 444] on div "EXIT" at bounding box center [992, 447] width 58 height 49
